Goal: Information Seeking & Learning: Learn about a topic

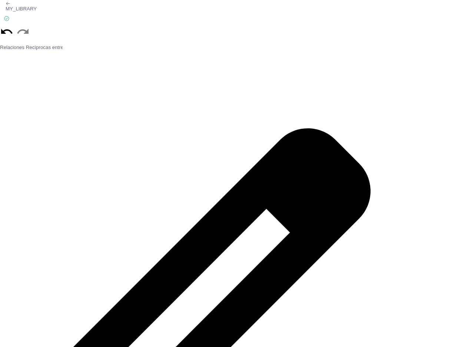
click at [8, 4] on icon "button" at bounding box center [8, 3] width 5 height 5
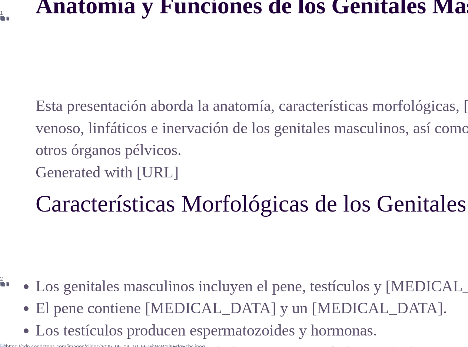
scroll to position [1222, 0]
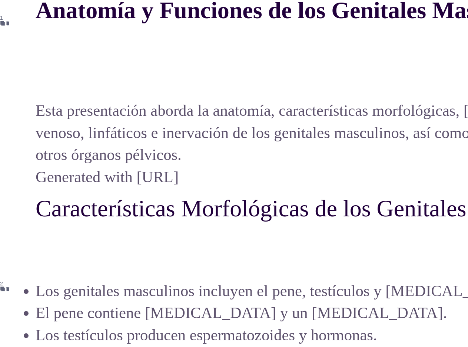
click at [159, 152] on p "Esta presentación aborda la anatomía, características morfológicas, [MEDICAL_DA…" at bounding box center [356, 132] width 640 height 66
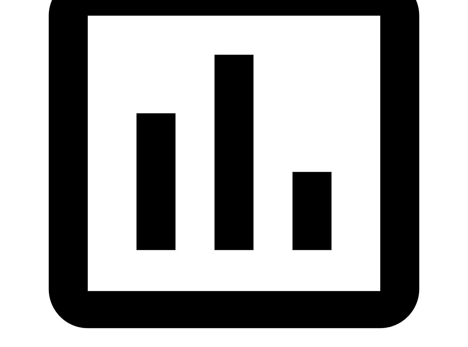
scroll to position [6484, 0]
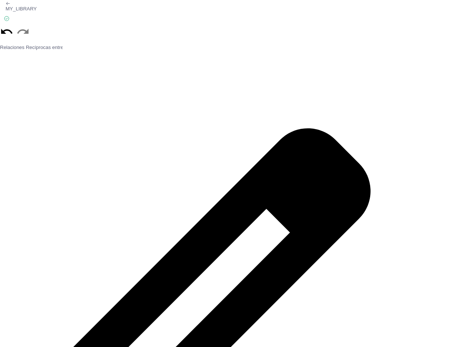
click at [311, 25] on div at bounding box center [234, 31] width 468 height 13
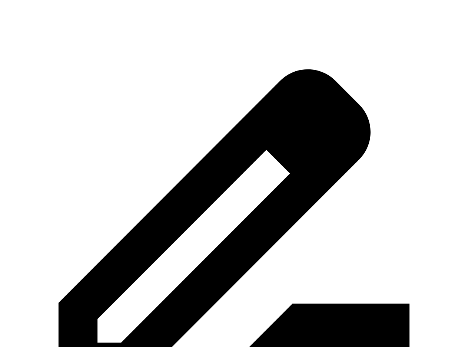
scroll to position [74, 0]
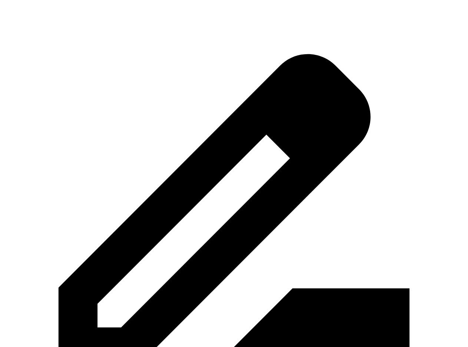
drag, startPoint x: 174, startPoint y: 85, endPoint x: 169, endPoint y: 87, distance: 4.8
click at [169, 87] on icon at bounding box center [234, 210] width 468 height 468
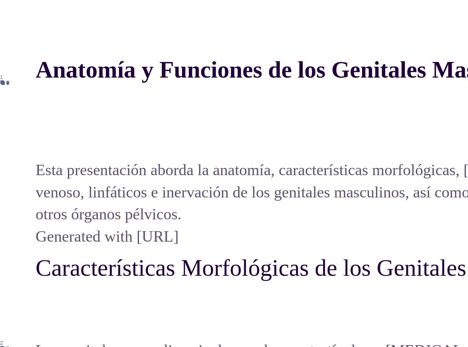
scroll to position [1164, 0]
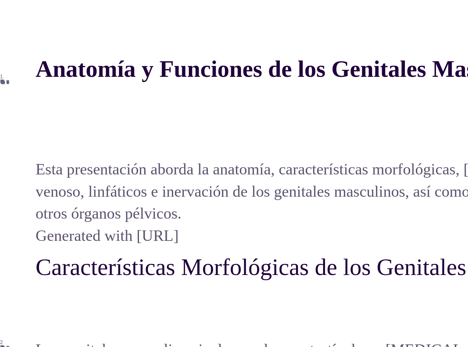
click at [121, 161] on p "Esta presentación aborda la anatomía, características morfológicas, [MEDICAL_DA…" at bounding box center [356, 191] width 640 height 66
click at [117, 172] on p "Esta presentación aborda la anatomía, características morfológicas, [MEDICAL_DA…" at bounding box center [356, 191] width 640 height 66
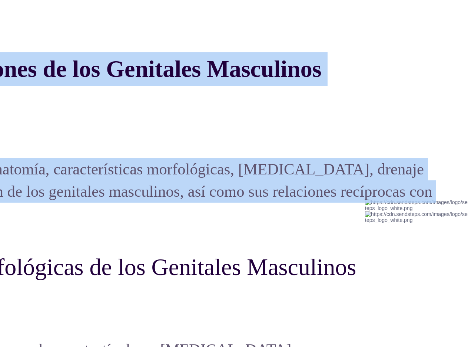
scroll to position [1164, 243]
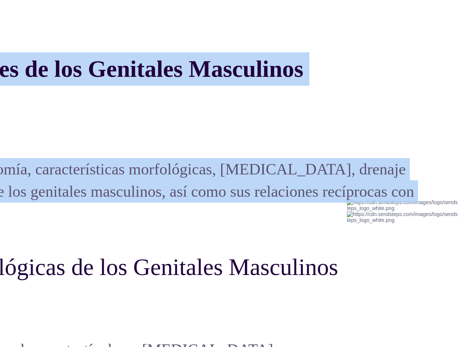
drag, startPoint x: 36, startPoint y: 58, endPoint x: 327, endPoint y: 228, distance: 336.9
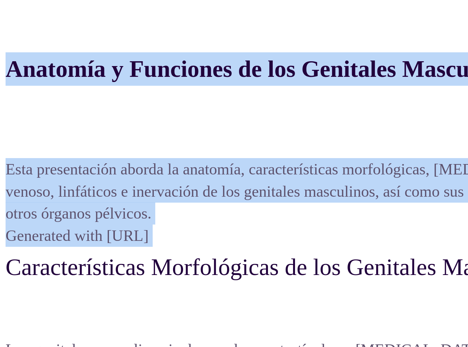
scroll to position [1164, 0]
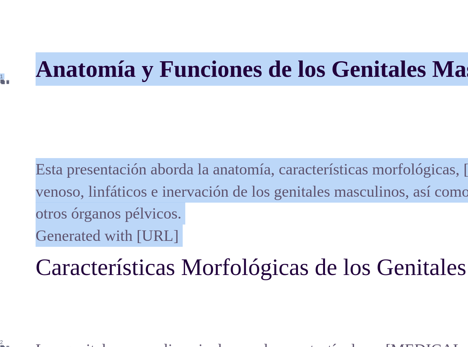
copy div "Anatomía y Funciones de los Genitales Masculinos Esta presentación aborda la an…"
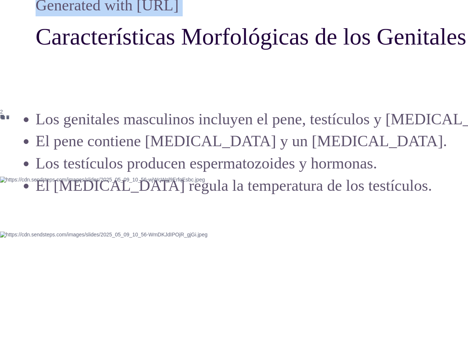
scroll to position [1386, 0]
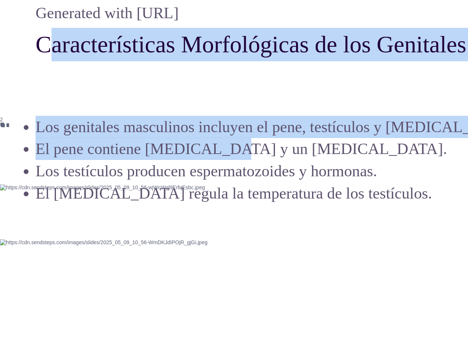
drag, startPoint x: 20, startPoint y: 39, endPoint x: 74, endPoint y: 60, distance: 58.6
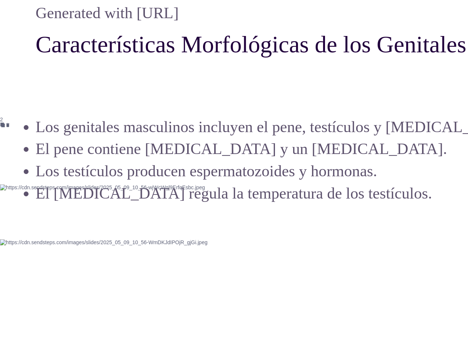
drag, startPoint x: 41, startPoint y: 50, endPoint x: 39, endPoint y: 53, distance: 3.9
click at [41, 52] on p "Características Morfológicas de los Genitales Masculinos" at bounding box center [356, 44] width 640 height 33
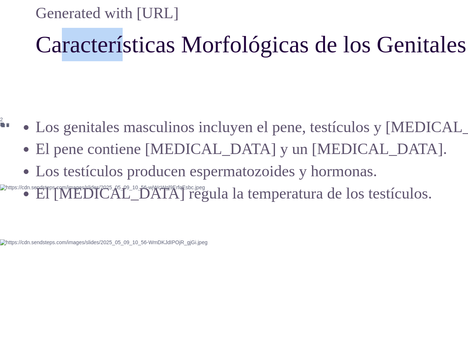
drag, startPoint x: 29, startPoint y: 44, endPoint x: 114, endPoint y: 62, distance: 87.4
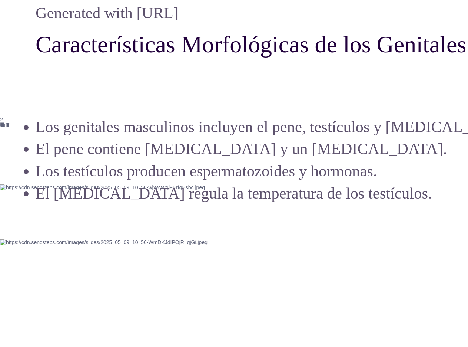
drag, startPoint x: 17, startPoint y: 45, endPoint x: 54, endPoint y: 51, distance: 36.8
drag, startPoint x: 32, startPoint y: 43, endPoint x: 82, endPoint y: 51, distance: 51.0
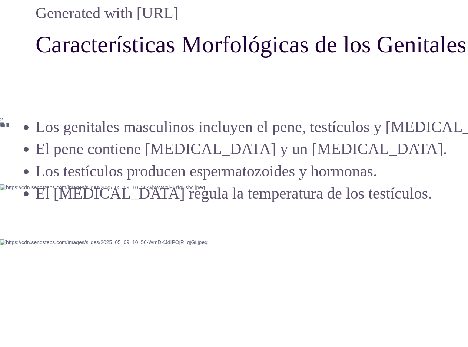
click at [36, 48] on p "Características Morfológicas de los Genitales Masculinos" at bounding box center [356, 44] width 640 height 33
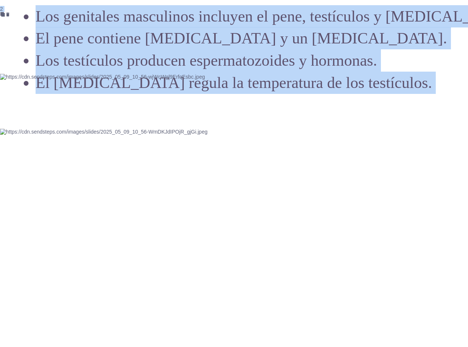
scroll to position [1497, 0]
drag, startPoint x: 33, startPoint y: 46, endPoint x: 266, endPoint y: 188, distance: 272.6
copy div "acterísticas Morfológicas de los Genitales Masculinos Los genitales masculinos …"
click at [147, 254] on div at bounding box center [178, 273] width 356 height 400
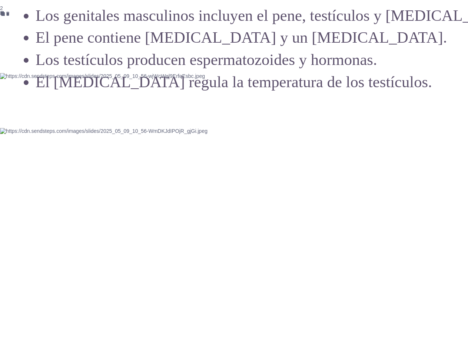
click at [129, 266] on div at bounding box center [178, 273] width 356 height 400
drag, startPoint x: 136, startPoint y: 276, endPoint x: 77, endPoint y: 274, distance: 59.0
click at [77, 274] on div at bounding box center [178, 273] width 356 height 400
click at [249, 266] on div at bounding box center [178, 273] width 356 height 400
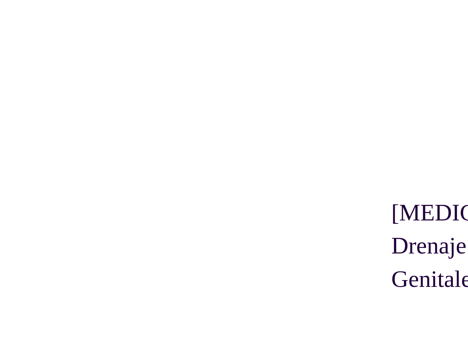
scroll to position [1831, 0]
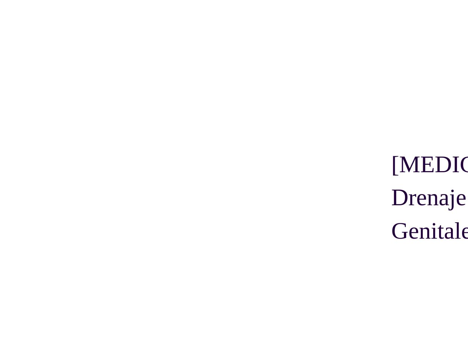
click at [332, 173] on div "Irrigación y Drenaje Venoso de los Genitales Masculinos La arteria pudenda inte…" at bounding box center [234, 40] width 468 height 712
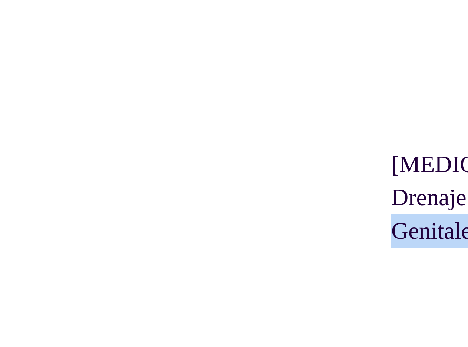
drag, startPoint x: 388, startPoint y: 177, endPoint x: 368, endPoint y: 176, distance: 20.1
click at [368, 175] on div "Irrigación y Drenaje Venoso de los Genitales Masculinos La arteria pudenda inte…" at bounding box center [234, 40] width 468 height 712
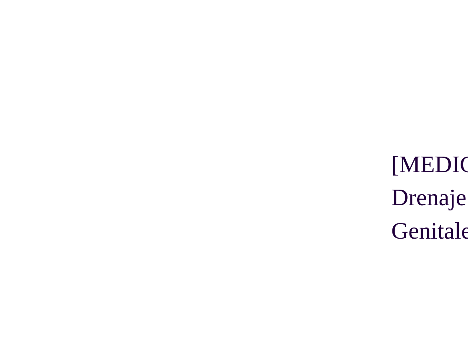
drag, startPoint x: 239, startPoint y: 346, endPoint x: 294, endPoint y: 352, distance: 55.9
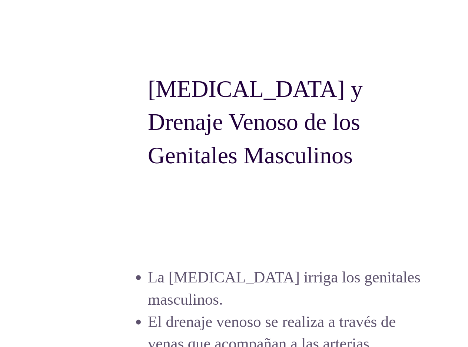
scroll to position [1905, 243]
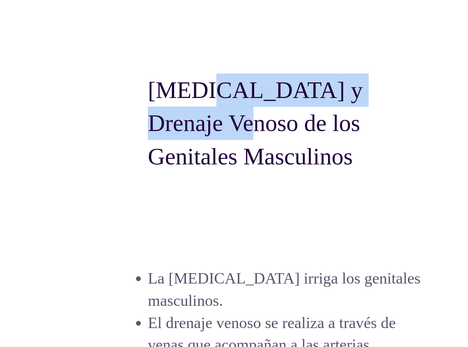
drag, startPoint x: 144, startPoint y: 100, endPoint x: 186, endPoint y: 115, distance: 44.9
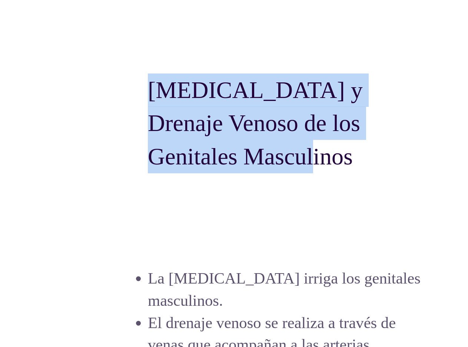
drag, startPoint x: 145, startPoint y: 105, endPoint x: 148, endPoint y: 112, distance: 7.6
copy p "[MEDICAL_DATA] y Drenaje Venoso de los Genitales Masculinos"
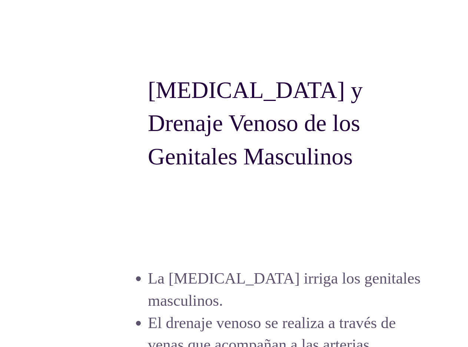
drag, startPoint x: 172, startPoint y: 251, endPoint x: 169, endPoint y: 265, distance: 14.6
drag, startPoint x: 126, startPoint y: 288, endPoint x: 147, endPoint y: 282, distance: 22.2
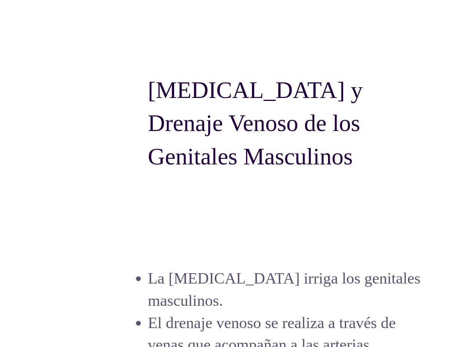
click at [150, 276] on p "La [MEDICAL_DATA] irriga los genitales masculinos." at bounding box center [290, 289] width 285 height 44
click at [153, 271] on p "La [MEDICAL_DATA] irriga los genitales masculinos." at bounding box center [290, 289] width 285 height 44
click at [148, 278] on p "La [MEDICAL_DATA] irriga los genitales masculinos." at bounding box center [290, 289] width 285 height 44
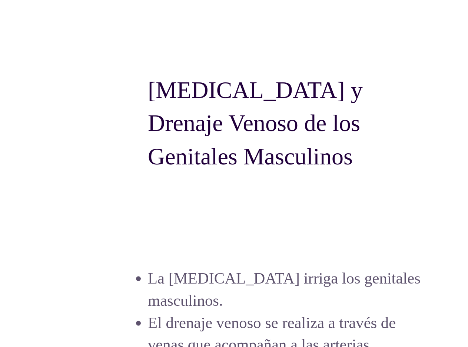
drag, startPoint x: 129, startPoint y: 258, endPoint x: 122, endPoint y: 262, distance: 7.5
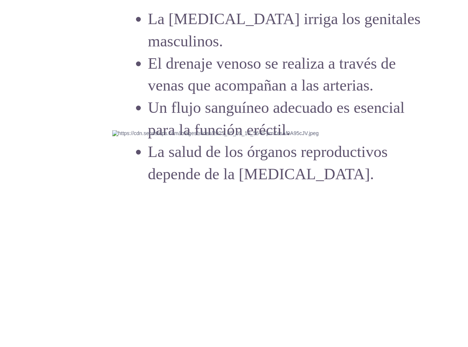
scroll to position [2164, 243]
drag, startPoint x: 311, startPoint y: 174, endPoint x: 233, endPoint y: 166, distance: 78.6
click at [233, 136] on div at bounding box center [290, 133] width 356 height 6
drag, startPoint x: 300, startPoint y: 173, endPoint x: 226, endPoint y: 156, distance: 75.6
click at [226, 136] on div at bounding box center [290, 133] width 356 height 6
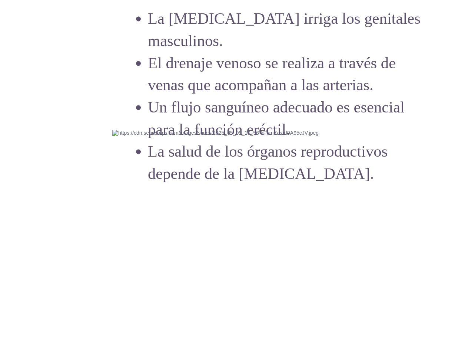
click at [166, 136] on img at bounding box center [290, 133] width 356 height 6
click at [306, 136] on div at bounding box center [290, 133] width 356 height 6
drag, startPoint x: 300, startPoint y: 178, endPoint x: 186, endPoint y: 102, distance: 136.8
click at [247, 136] on div at bounding box center [290, 133] width 356 height 6
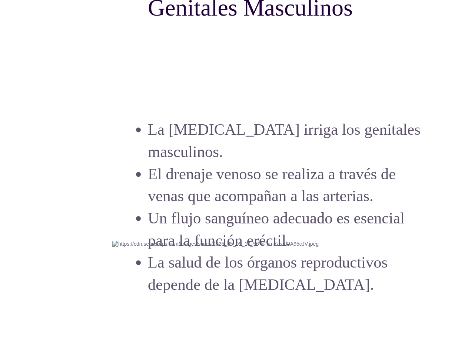
scroll to position [2053, 243]
click at [149, 133] on p "La [MEDICAL_DATA] irriga los genitales masculinos." at bounding box center [290, 141] width 285 height 44
click at [148, 129] on p "La [MEDICAL_DATA] irriga los genitales masculinos." at bounding box center [290, 141] width 285 height 44
click at [162, 133] on p "La [MEDICAL_DATA] irriga los genitales masculinos." at bounding box center [290, 141] width 285 height 44
click at [325, 247] on div at bounding box center [290, 244] width 356 height 6
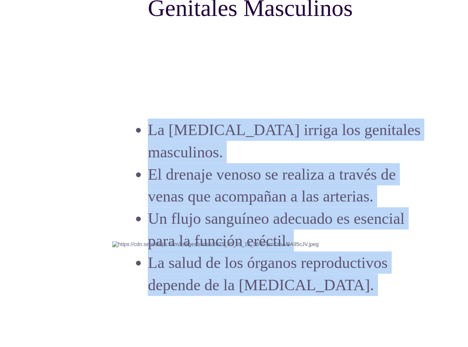
drag, startPoint x: 307, startPoint y: 285, endPoint x: 143, endPoint y: 135, distance: 221.9
copy div "La arteria pudenda interna irriga los genitales masculinos. El drenaje venoso s…"
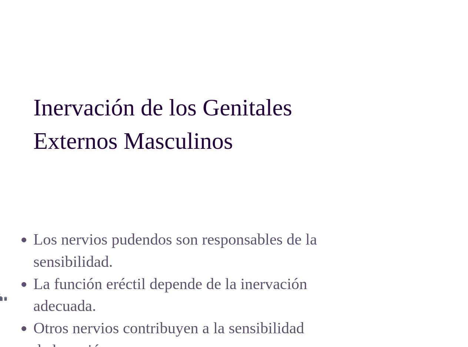
scroll to position [2628, 0]
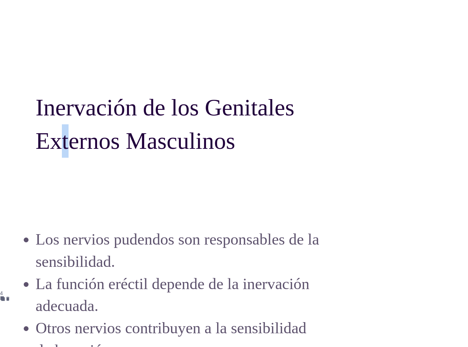
drag, startPoint x: 35, startPoint y: 107, endPoint x: 24, endPoint y: 111, distance: 11.3
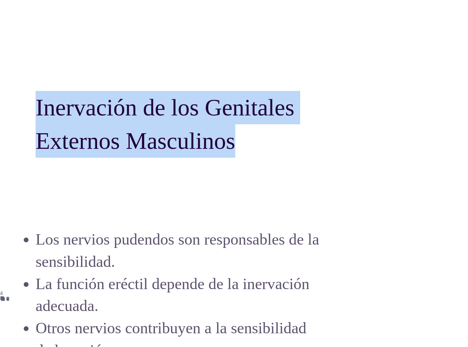
drag, startPoint x: 276, startPoint y: 157, endPoint x: 0, endPoint y: 84, distance: 285.1
copy p "Inervación de los Genitales Externos Masculinos"
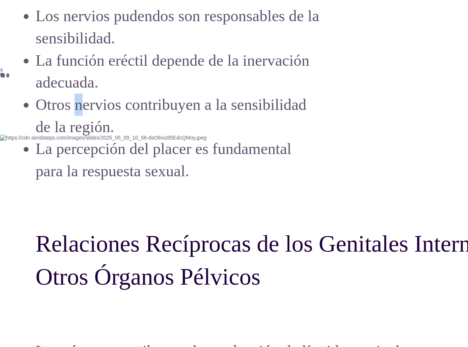
scroll to position [2887, 0]
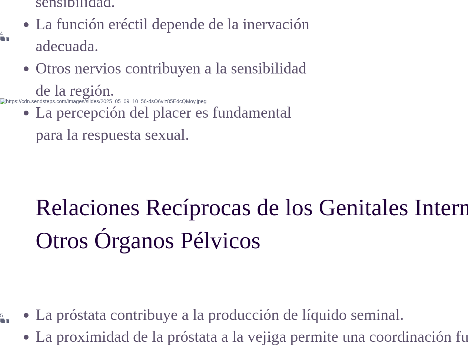
drag, startPoint x: 309, startPoint y: 124, endPoint x: 182, endPoint y: 144, distance: 128.3
click at [182, 104] on div at bounding box center [356, 101] width 712 height 6
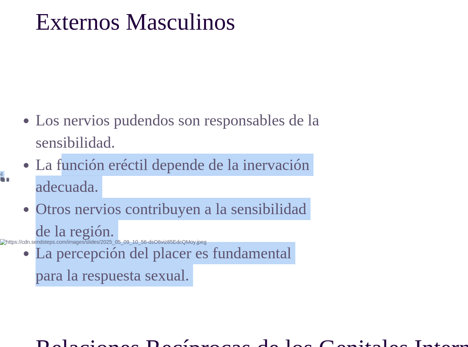
scroll to position [2739, 0]
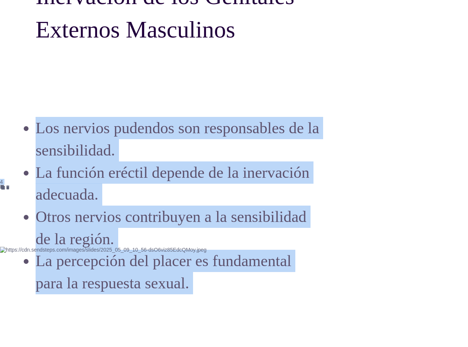
drag, startPoint x: 235, startPoint y: 157, endPoint x: 0, endPoint y: 36, distance: 264.4
click at [0, 36] on div "Anatomía y Funciones de los Genitales Masculinos Esta presentación aborda la an…" at bounding box center [234, 226] width 468 height 3875
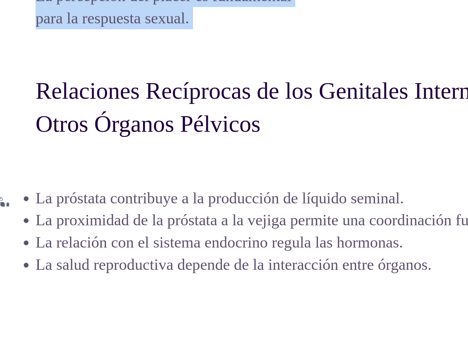
scroll to position [3017, 0]
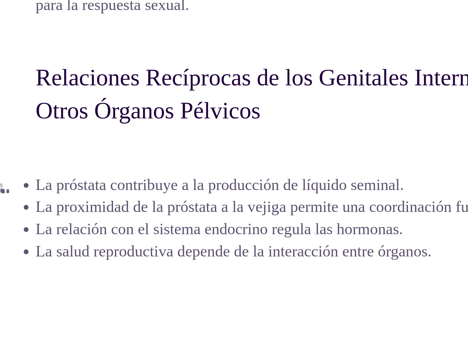
click at [268, 120] on p "Relaciones Recíprocas de los Genitales Internos Masculinos y Otros Órganos Pélv…" at bounding box center [356, 94] width 640 height 66
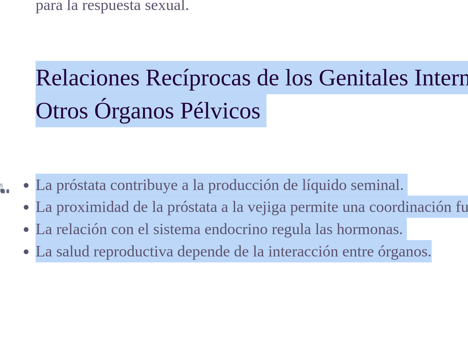
drag, startPoint x: 37, startPoint y: 74, endPoint x: 436, endPoint y: 256, distance: 439.1
click at [436, 182] on div "Relaciones Recíprocas de los Genitales Internos Masculinos y Otros Órganos Pélv…" at bounding box center [234, 47] width 468 height 269
copy div "Relaciones Recíprocas de los Genitales Internos Masculinos y Otros Órganos Pélv…"
click at [125, 175] on p "La próstata contribuye a la producción de líquido seminal." at bounding box center [356, 184] width 640 height 22
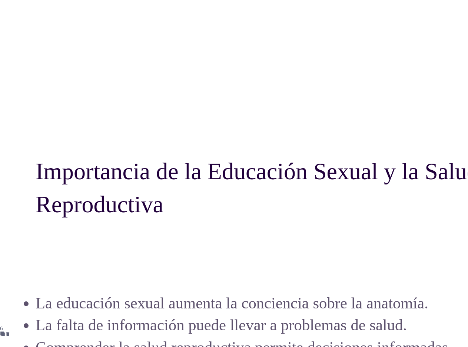
scroll to position [3535, 0]
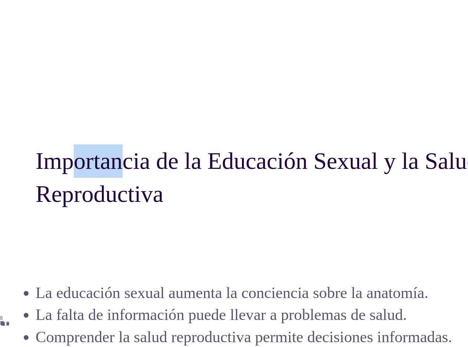
drag, startPoint x: 34, startPoint y: 156, endPoint x: 84, endPoint y: 167, distance: 50.9
drag, startPoint x: 32, startPoint y: 163, endPoint x: 27, endPoint y: 162, distance: 5.7
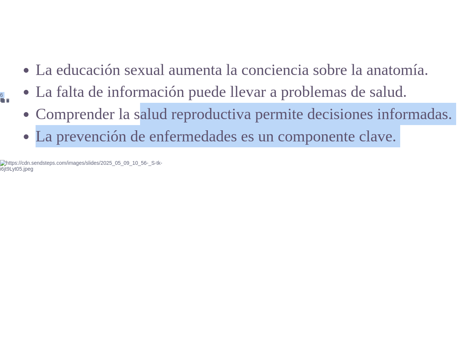
scroll to position [3757, 0]
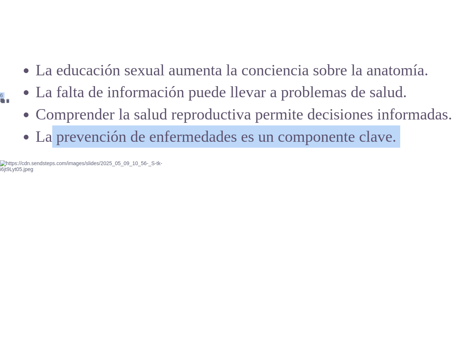
drag, startPoint x: 210, startPoint y: 193, endPoint x: 63, endPoint y: 149, distance: 153.1
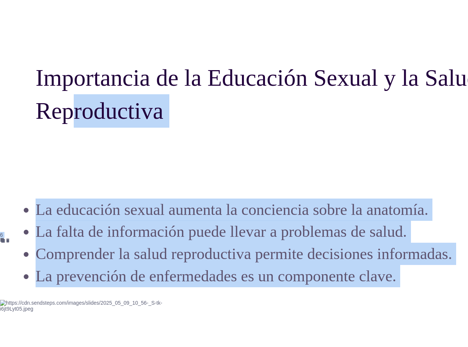
scroll to position [3609, 0]
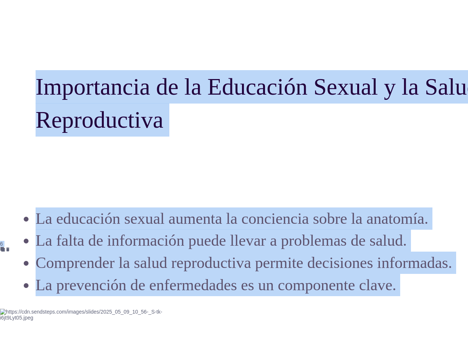
drag, startPoint x: 212, startPoint y: 255, endPoint x: 36, endPoint y: 93, distance: 240.0
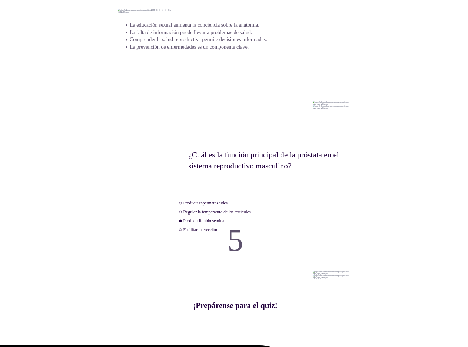
scroll to position [6128, 120]
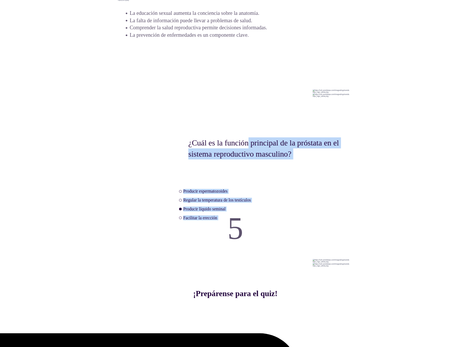
drag, startPoint x: 179, startPoint y: 133, endPoint x: 277, endPoint y: 149, distance: 99.8
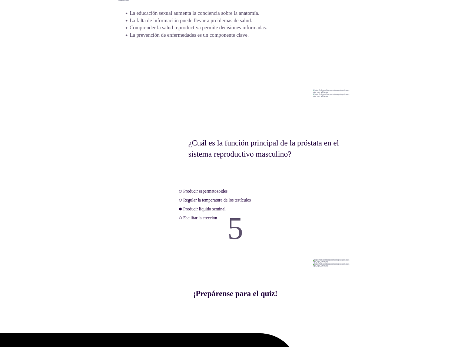
click at [155, 133] on div "¿Cuál es la función principal de la próstata en el sistema reproductivo masculi…" at bounding box center [235, 113] width 235 height 269
drag, startPoint x: 158, startPoint y: 133, endPoint x: 198, endPoint y: 138, distance: 40.3
click at [213, 142] on div "¿Cuál es la función principal de la próstata en el sistema reproductivo masculi…" at bounding box center [235, 113] width 235 height 269
click at [170, 136] on div "¿Cuál es la función principal de la próstata en el sistema reproductivo masculi…" at bounding box center [235, 113] width 235 height 269
drag, startPoint x: 165, startPoint y: 138, endPoint x: 174, endPoint y: 143, distance: 10.3
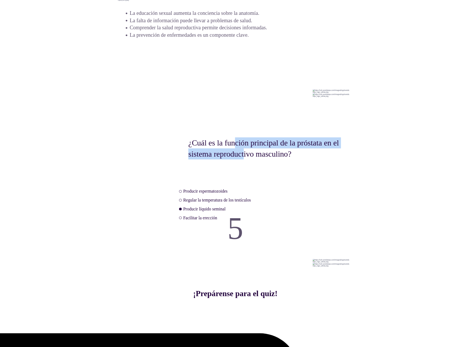
click at [174, 143] on div "¿Cuál es la función principal de la próstata en el sistema reproductivo masculi…" at bounding box center [235, 113] width 235 height 269
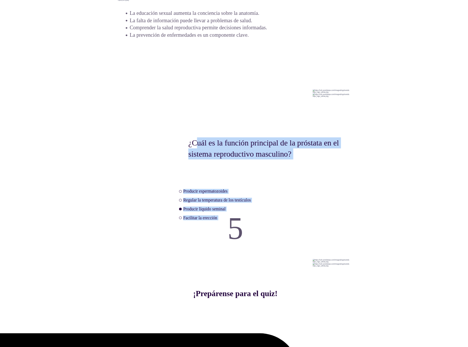
click at [186, 145] on div "¿Cuál es la función principal de la próstata en el sistema reproductivo masculi…" at bounding box center [235, 113] width 235 height 269
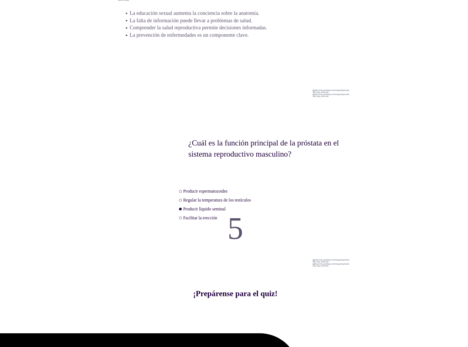
drag, startPoint x: 222, startPoint y: 218, endPoint x: 189, endPoint y: 204, distance: 35.0
click at [188, 203] on div "5 ¡Prepárense para el quiz!" at bounding box center [235, 181] width 235 height 66
drag, startPoint x: 217, startPoint y: 216, endPoint x: 186, endPoint y: 167, distance: 57.8
click at [185, 203] on div "5 ¡Prepárense para el quiz!" at bounding box center [235, 181] width 235 height 66
drag, startPoint x: 179, startPoint y: 140, endPoint x: 270, endPoint y: 147, distance: 91.0
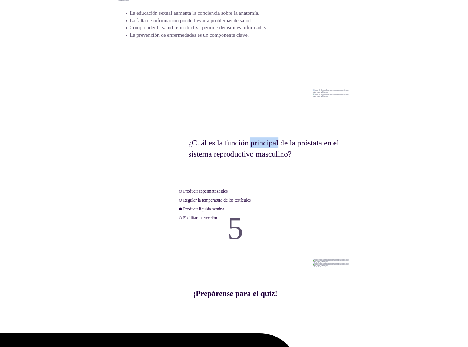
click at [270, 147] on div "¿Cuál es la función principal de la próstata en el sistema reproductivo masculi…" at bounding box center [235, 113] width 235 height 269
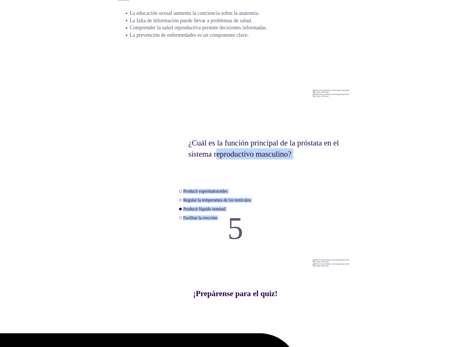
drag, startPoint x: 145, startPoint y: 147, endPoint x: 186, endPoint y: 152, distance: 41.4
copy div "eproductivo masculino? Producir espermatozoides Regular la temperatura de los t…"
click at [211, 153] on div "5 ¡Prepárense para el quiz!" at bounding box center [235, 181] width 235 height 66
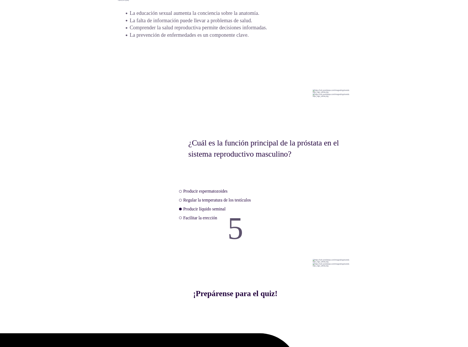
click at [198, 145] on p "¿Cuál es la función principal de la próstata en el sistema reproductivo masculi…" at bounding box center [264, 148] width 153 height 22
click at [188, 144] on div "¿Cuál es la función principal de la próstata en el sistema reproductivo masculi…" at bounding box center [235, 113] width 235 height 269
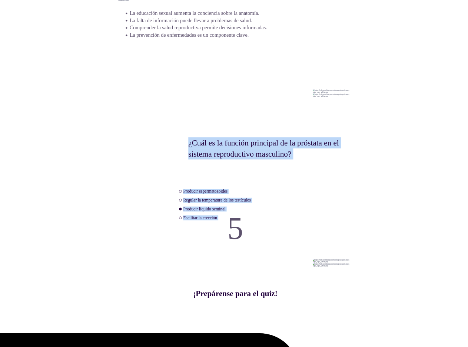
drag, startPoint x: 189, startPoint y: 144, endPoint x: 214, endPoint y: 152, distance: 26.8
copy div "¿Cuál es la función principal de la próstata en el sistema reproductivo masculi…"
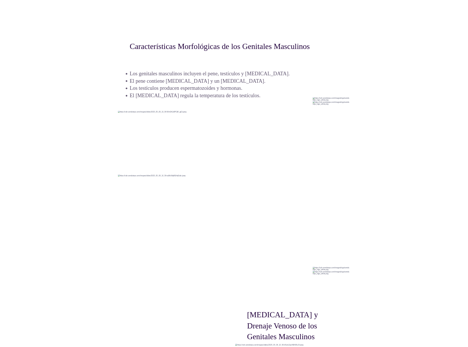
scroll to position [5276, 120]
